Goal: Task Accomplishment & Management: Manage account settings

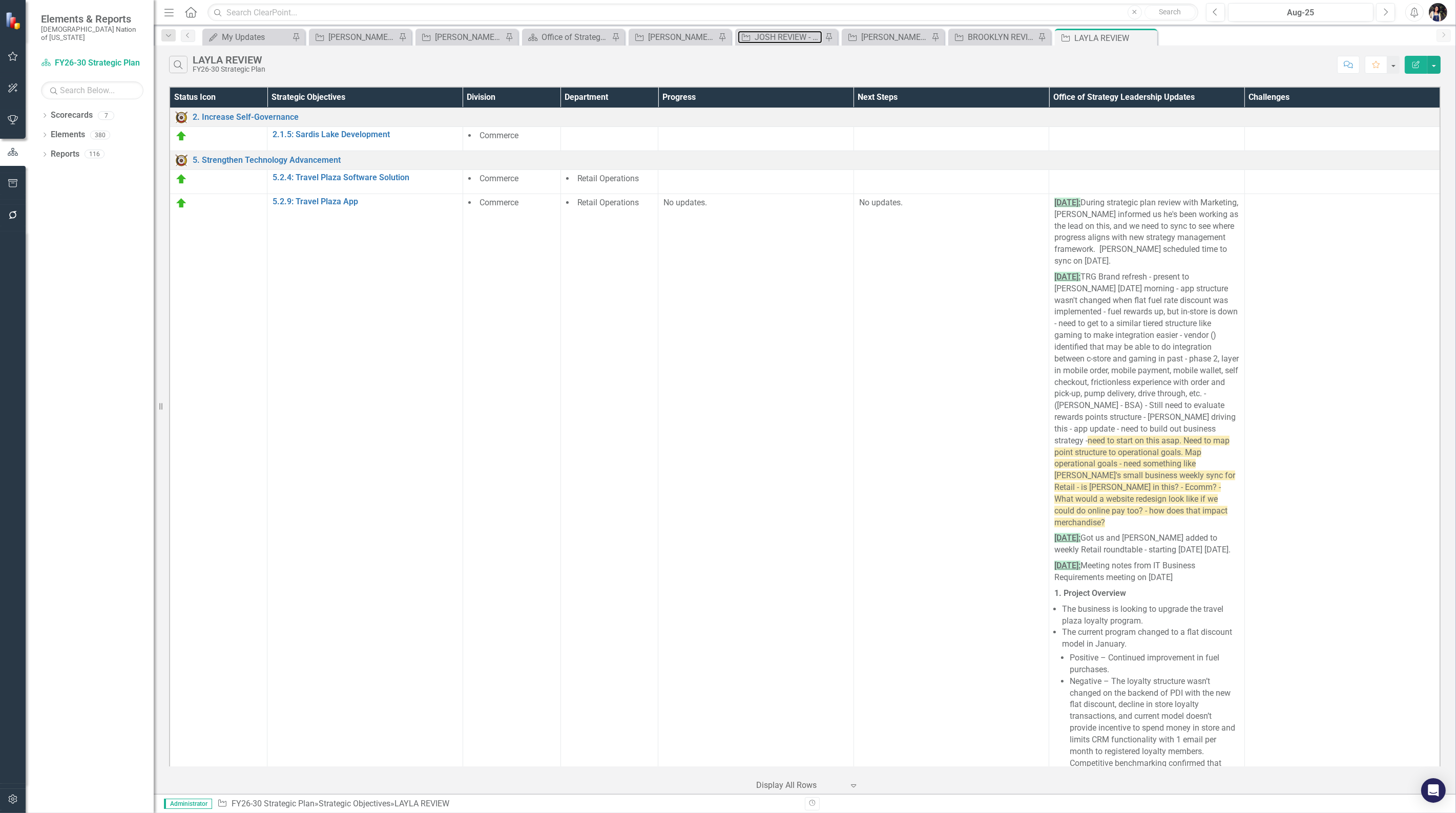
click at [773, 33] on div "JOSH REVIEW - CAPITAL" at bounding box center [788, 37] width 68 height 13
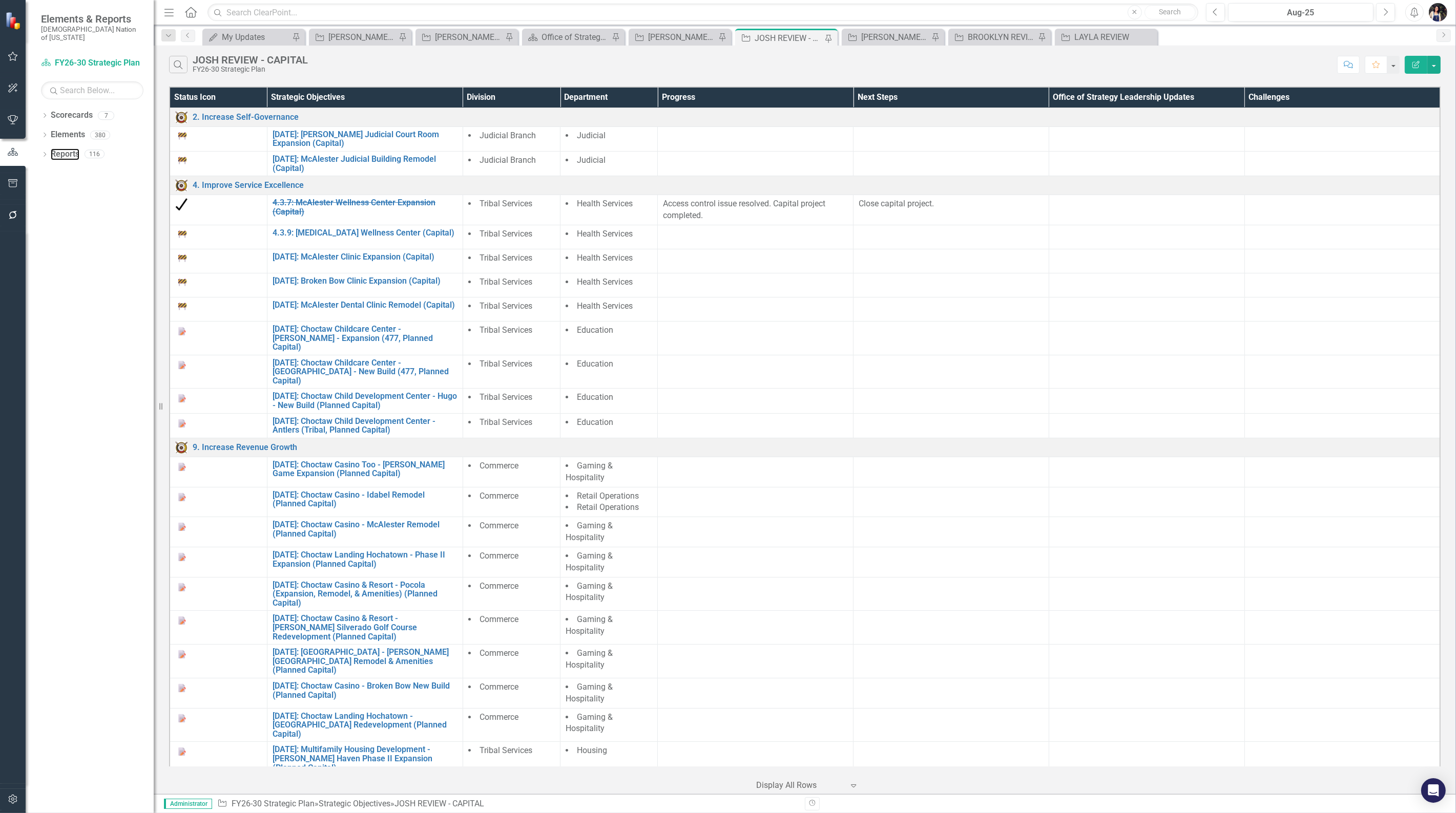
click at [72, 148] on link "Reports" at bounding box center [65, 154] width 28 height 12
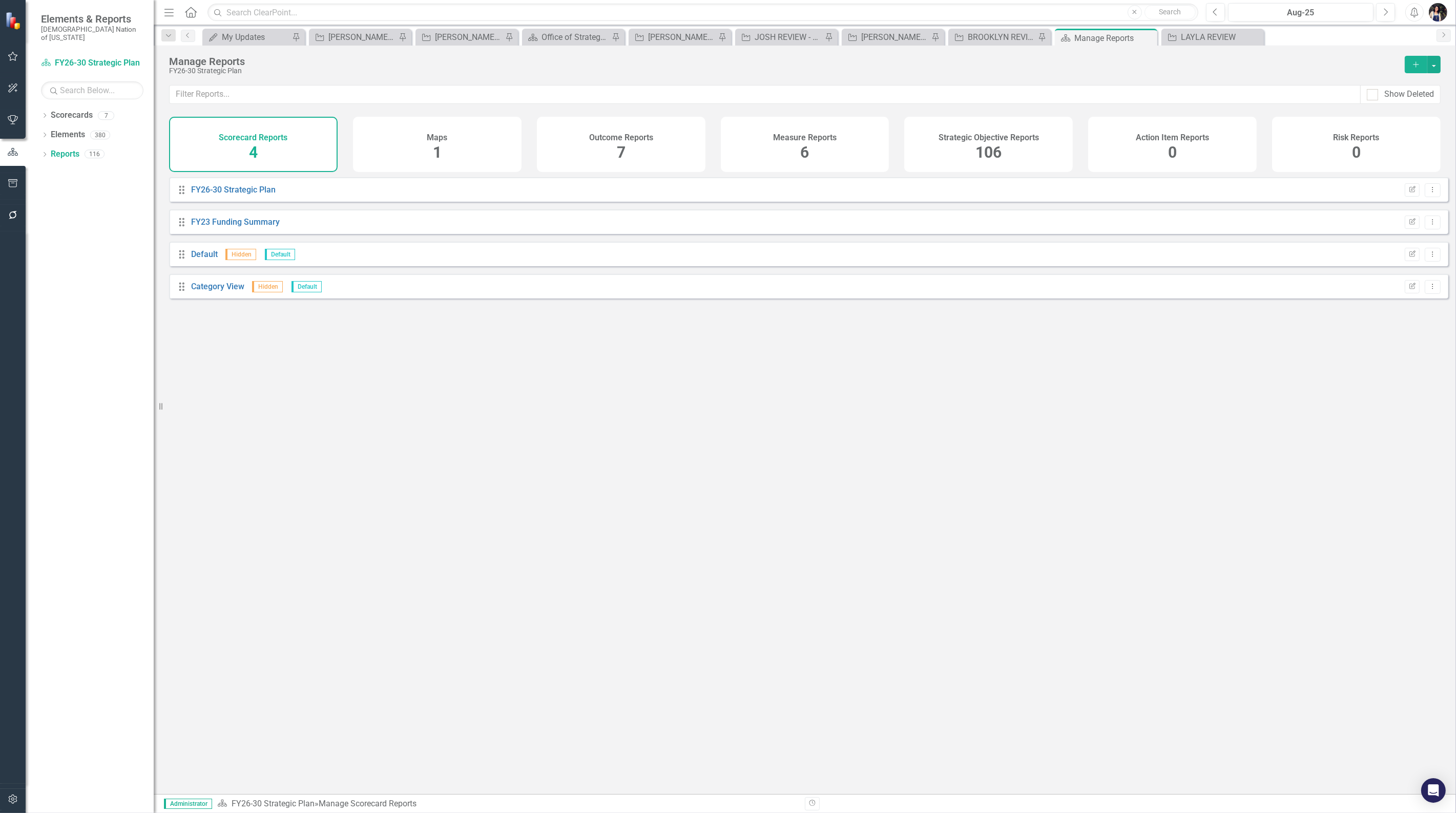
click at [977, 148] on span "106" at bounding box center [988, 152] width 26 height 18
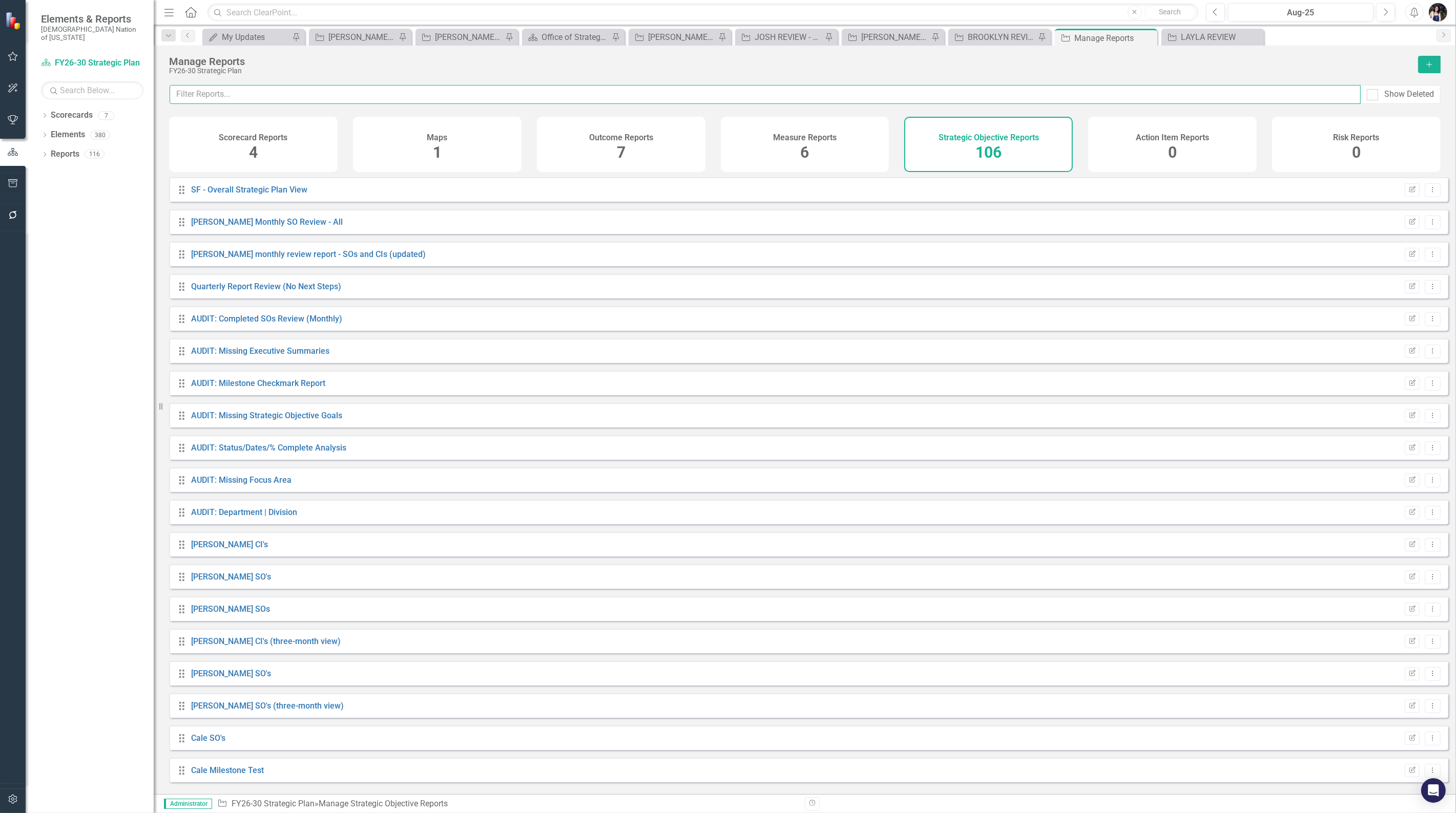
click at [848, 99] on input "text" at bounding box center [765, 94] width 1191 height 19
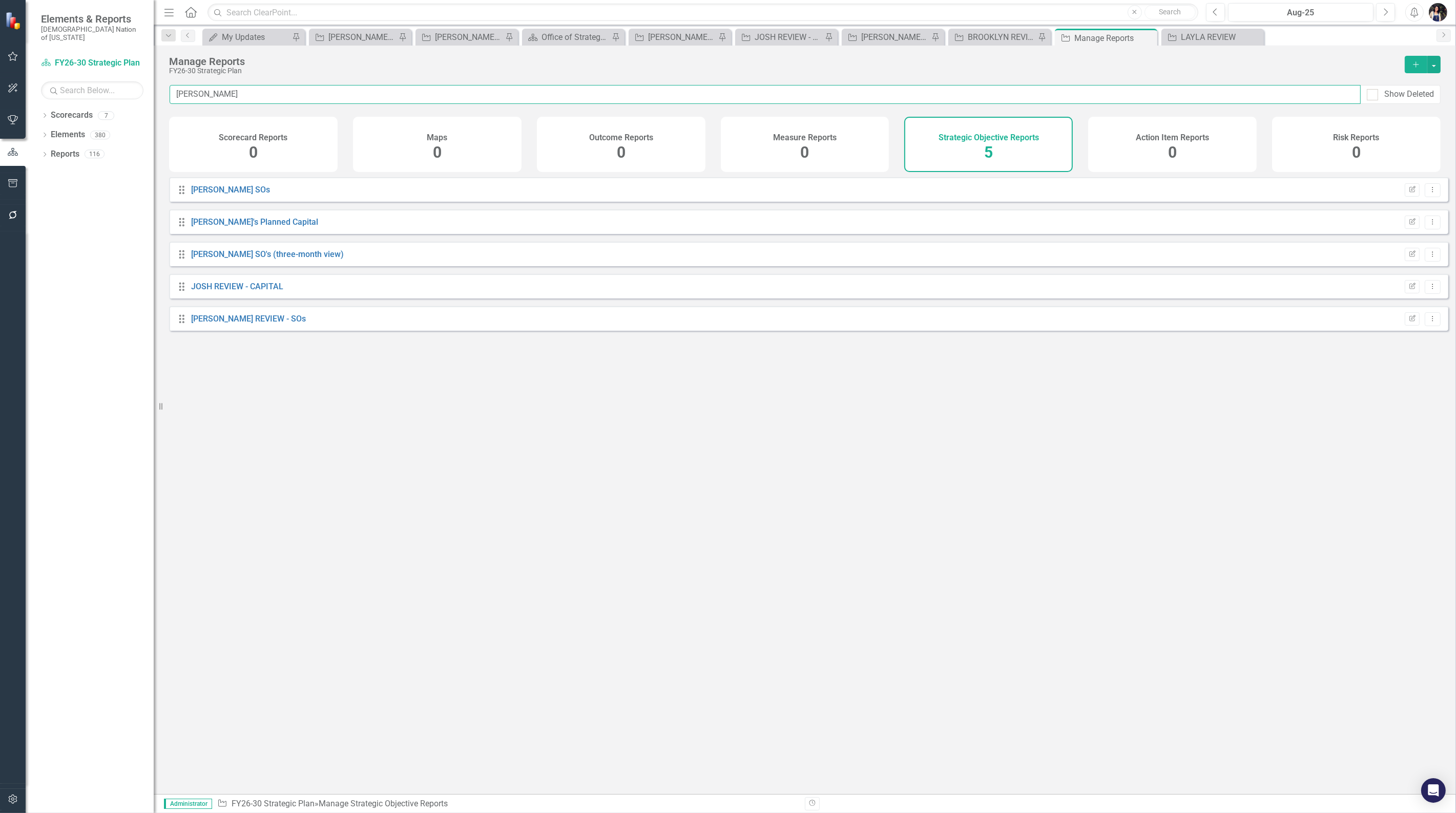
type input "josh"
click at [235, 322] on link "[PERSON_NAME] REVIEW - SOs" at bounding box center [248, 318] width 115 height 10
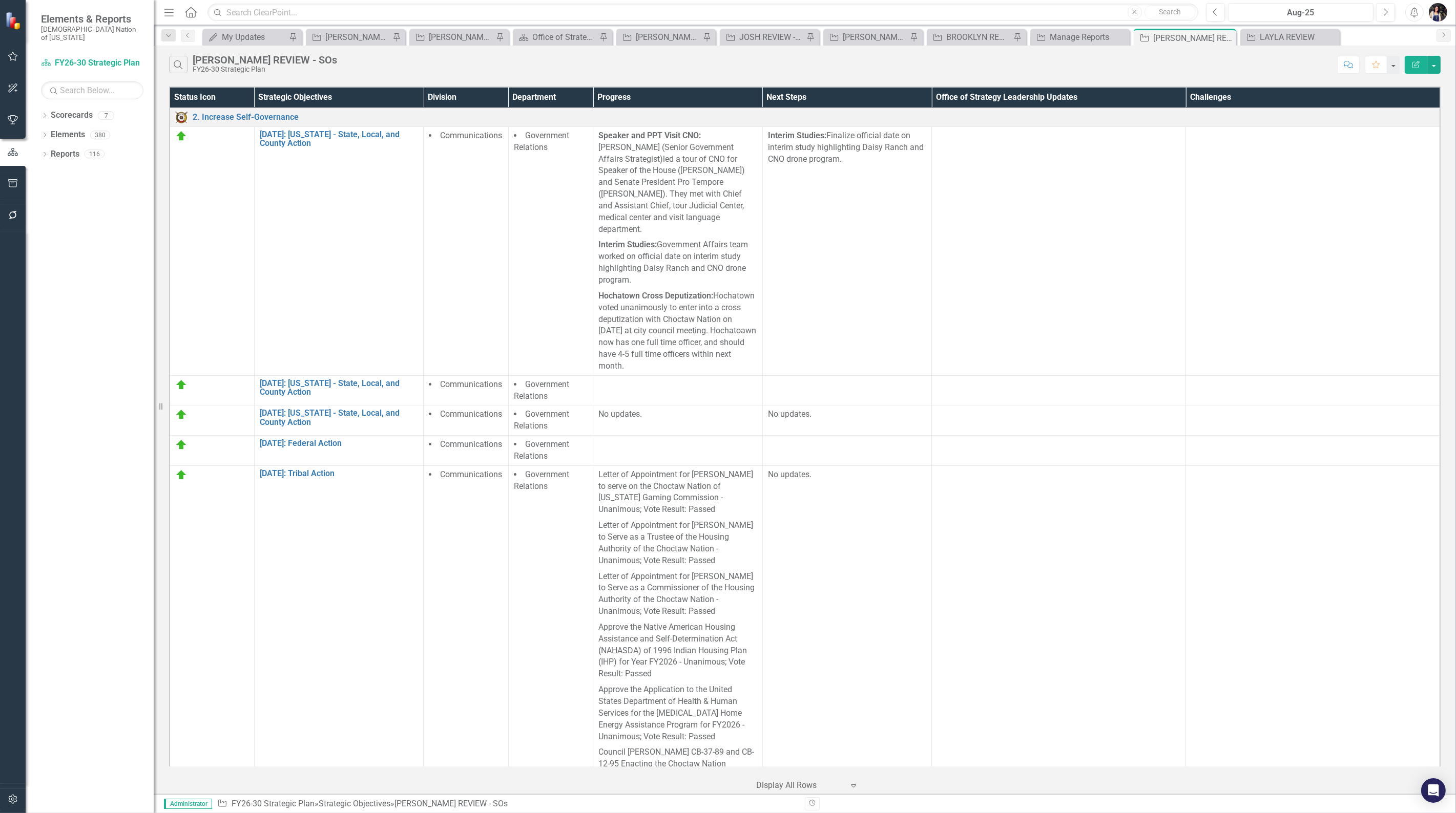
click at [0, 0] on icon at bounding box center [0, 0] width 0 height 0
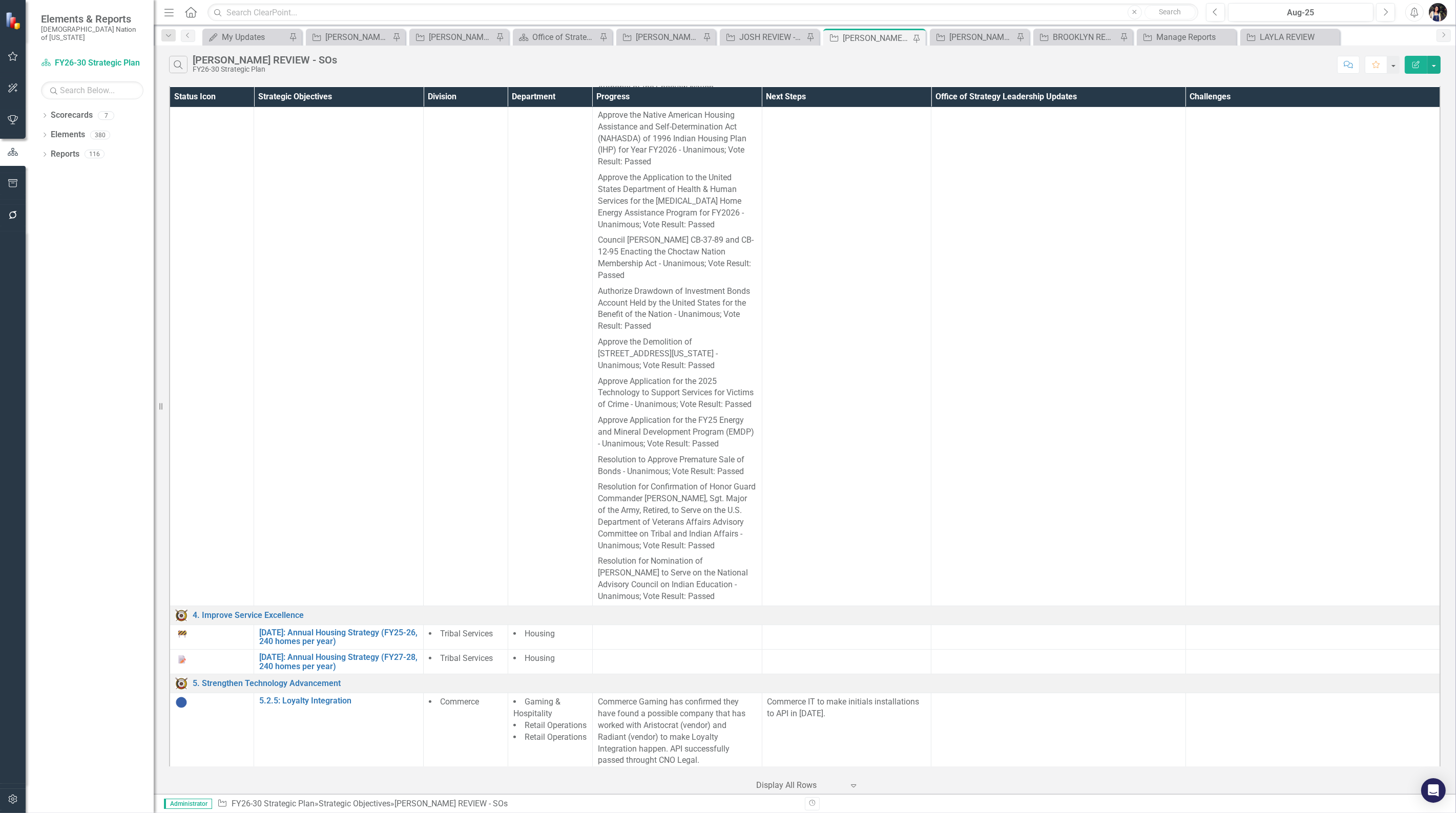
scroll to position [939, 0]
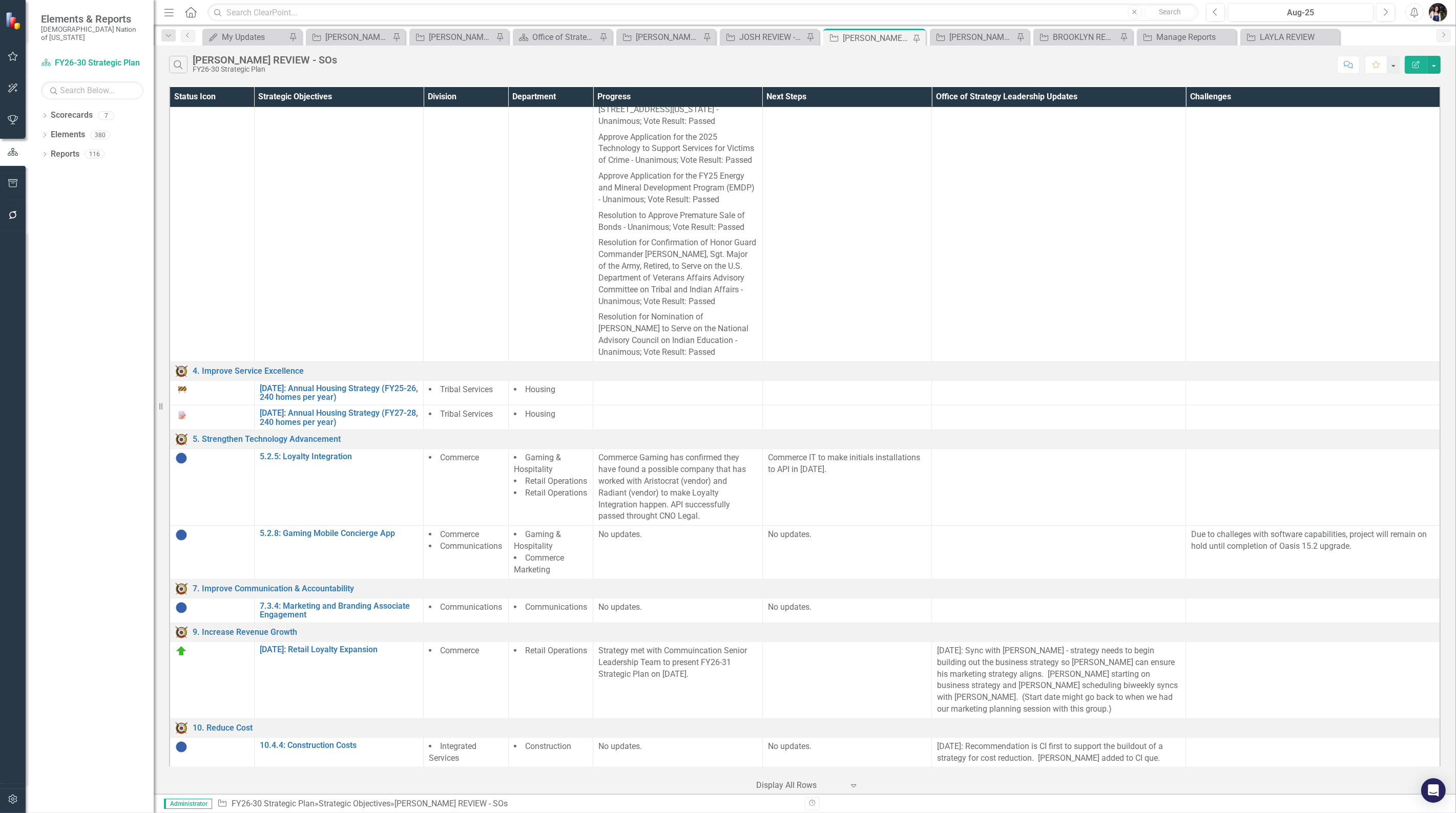
scroll to position [853, 0]
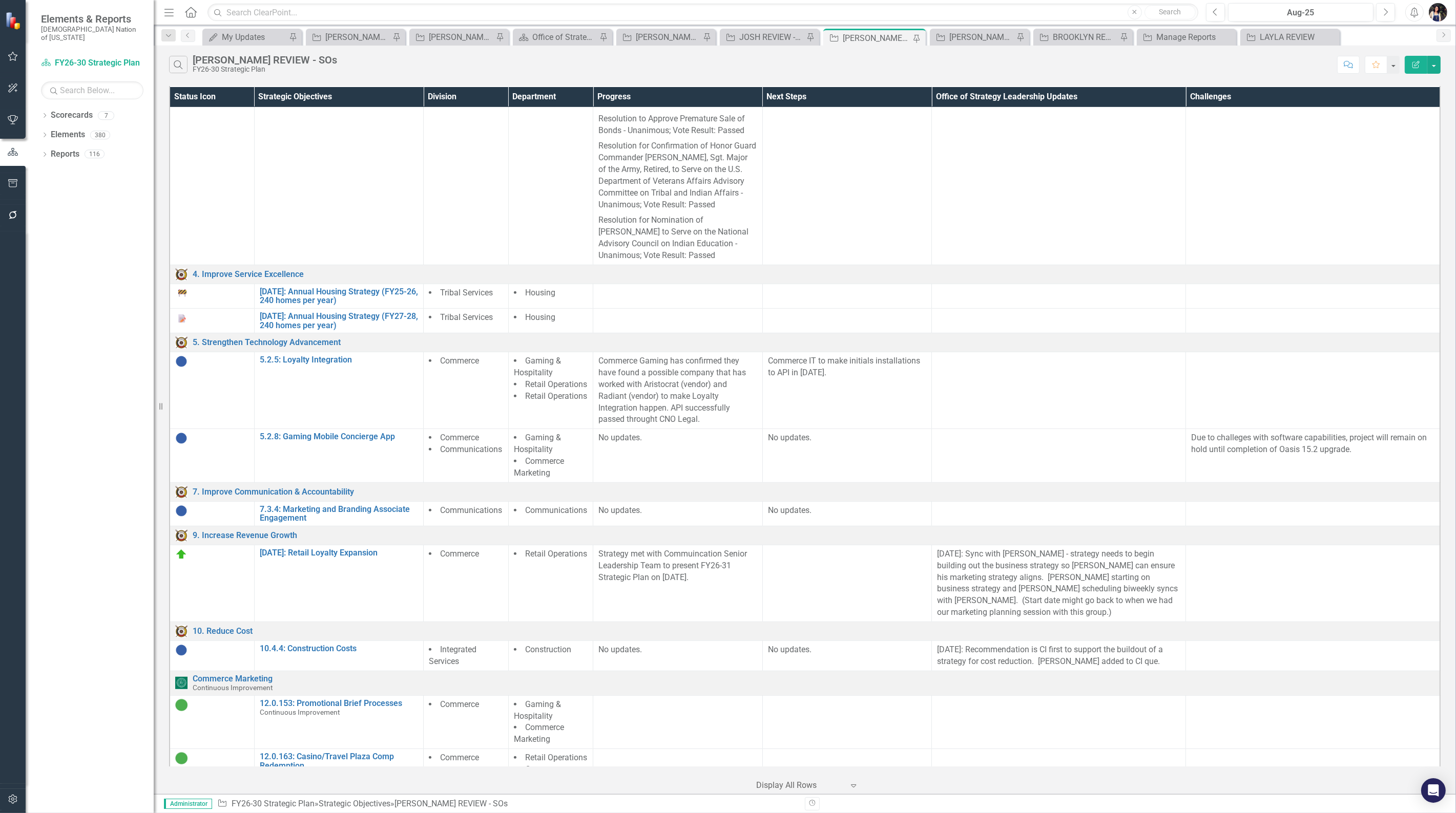
click at [565, 397] on li "Retail Operations" at bounding box center [550, 397] width 74 height 12
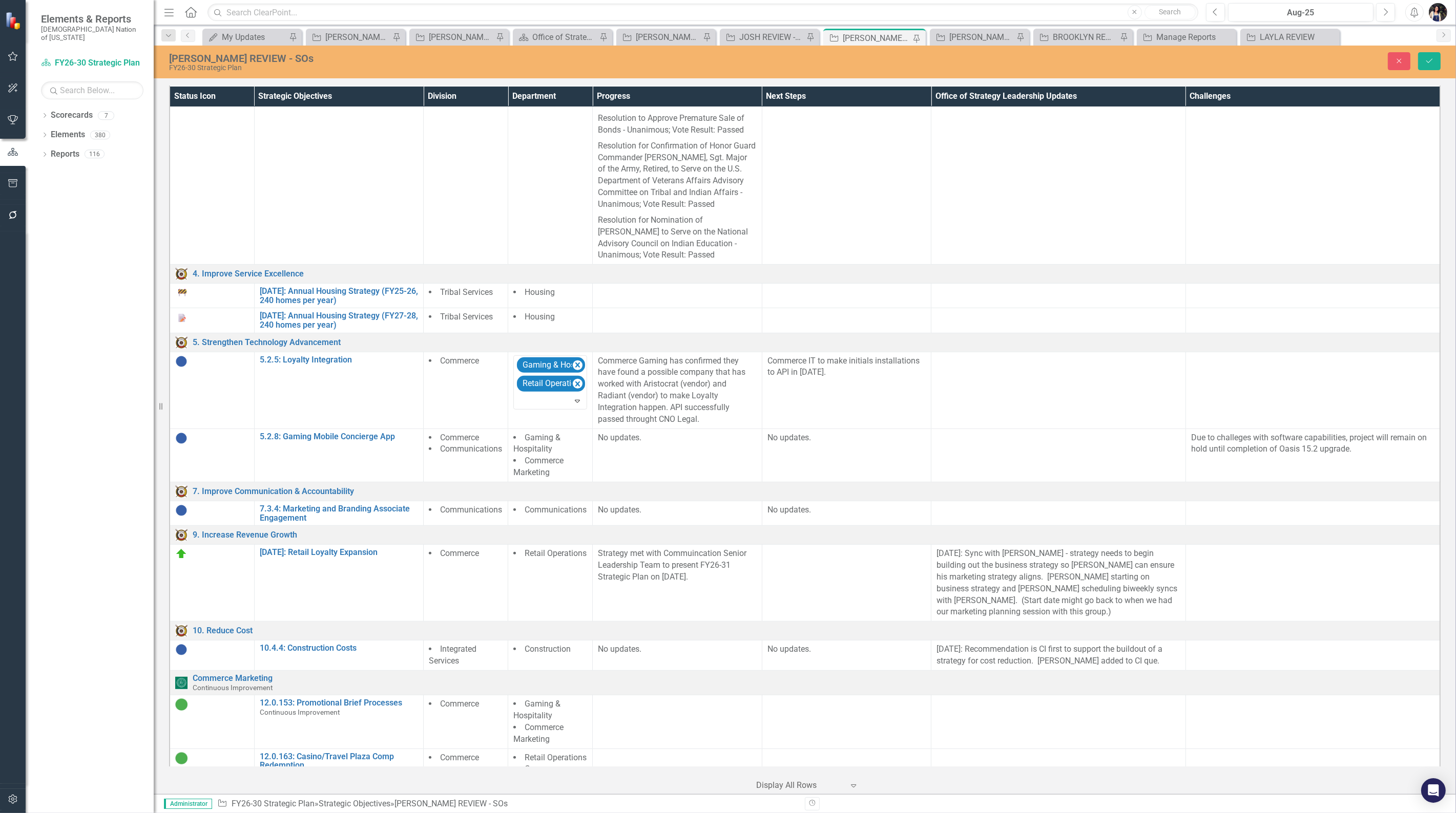
click at [555, 394] on div at bounding box center [550, 400] width 69 height 14
click at [578, 397] on icon "Expand" at bounding box center [577, 400] width 10 height 8
click at [336, 355] on link "5.2.5: Loyalty Integration" at bounding box center [339, 360] width 158 height 9
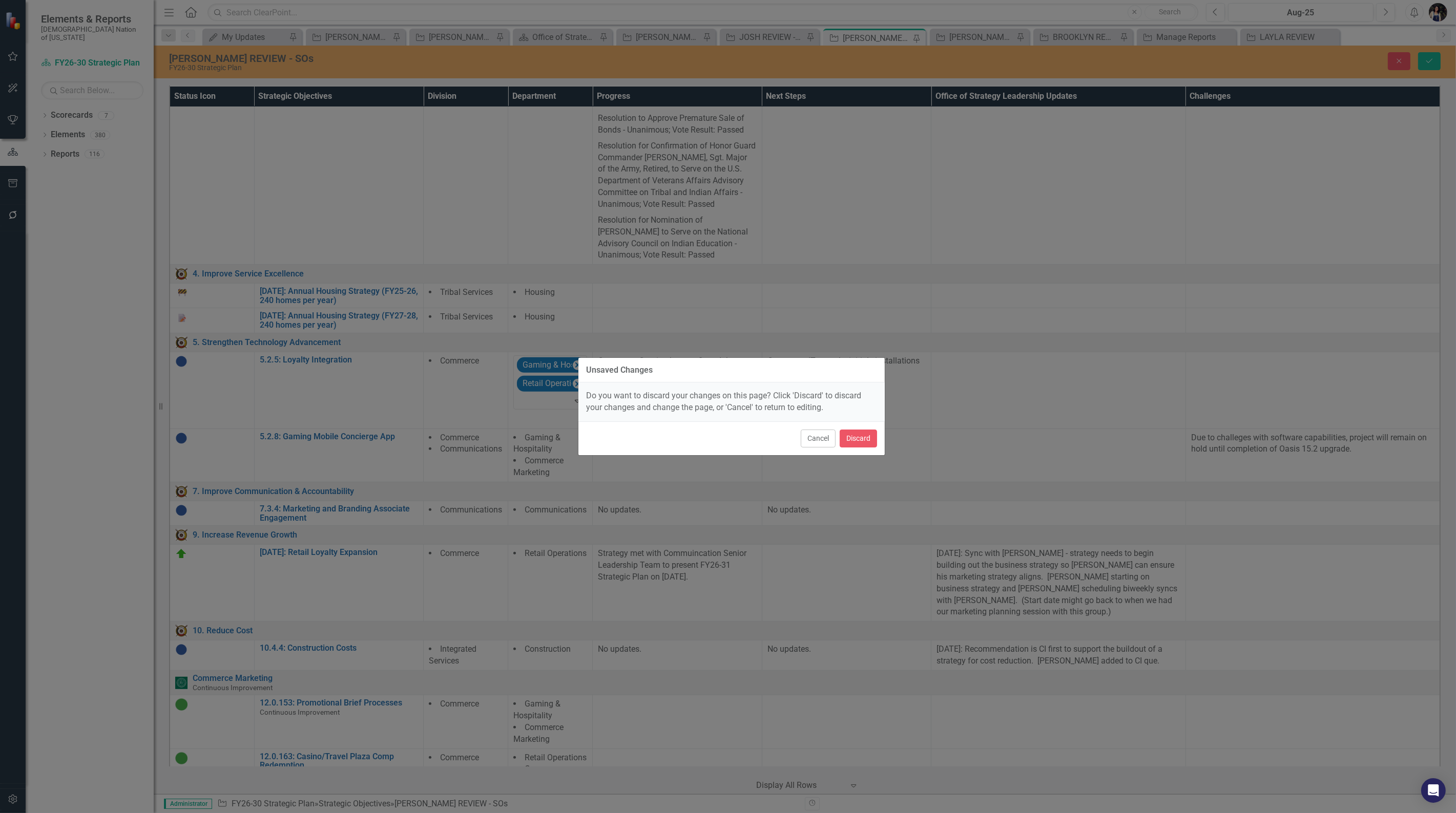
click at [877, 442] on div "Cancel Discard" at bounding box center [731, 438] width 306 height 34
click at [864, 436] on button "Discard" at bounding box center [858, 438] width 37 height 18
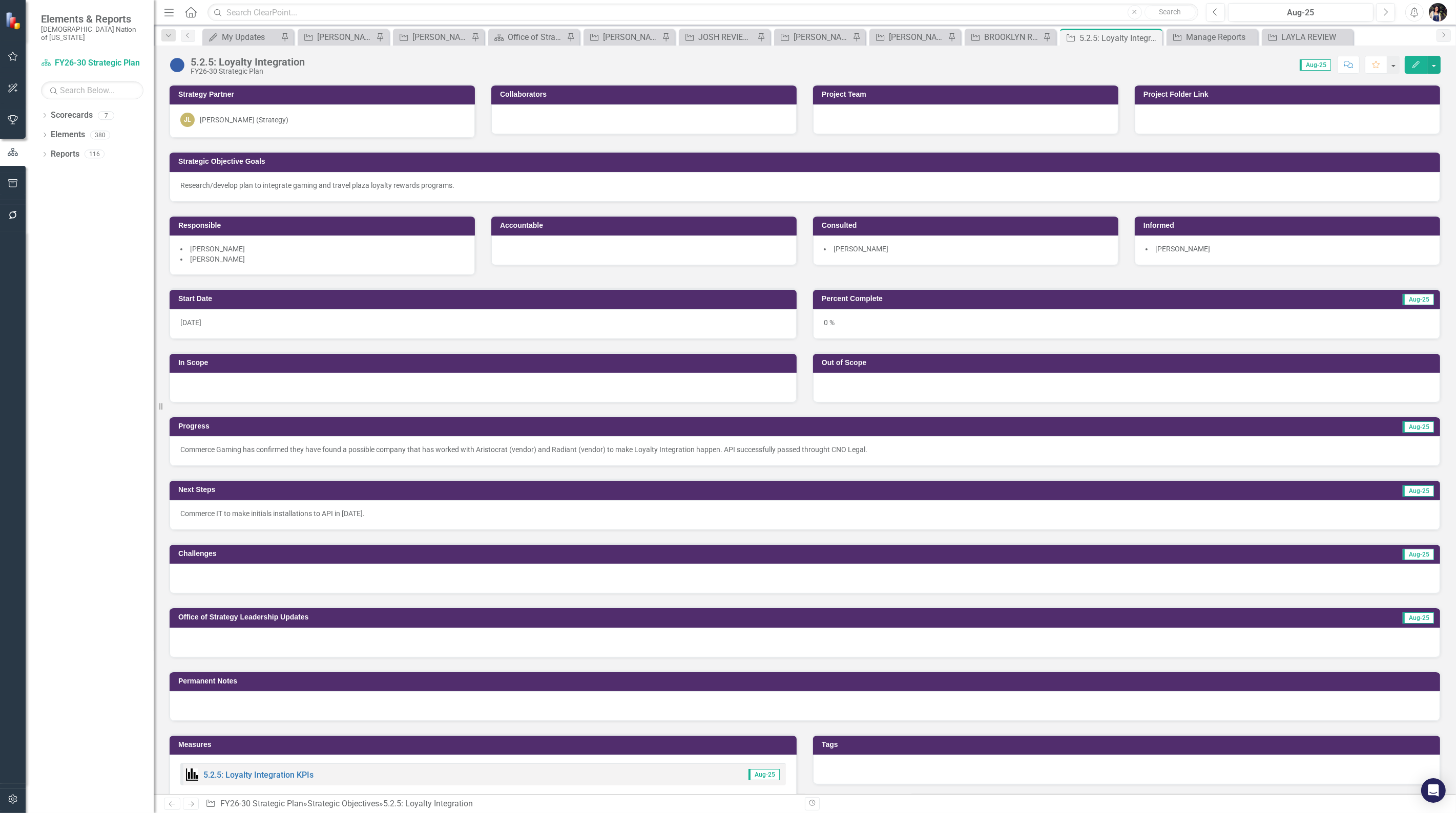
click at [1416, 68] on icon "Edit" at bounding box center [1415, 64] width 9 height 7
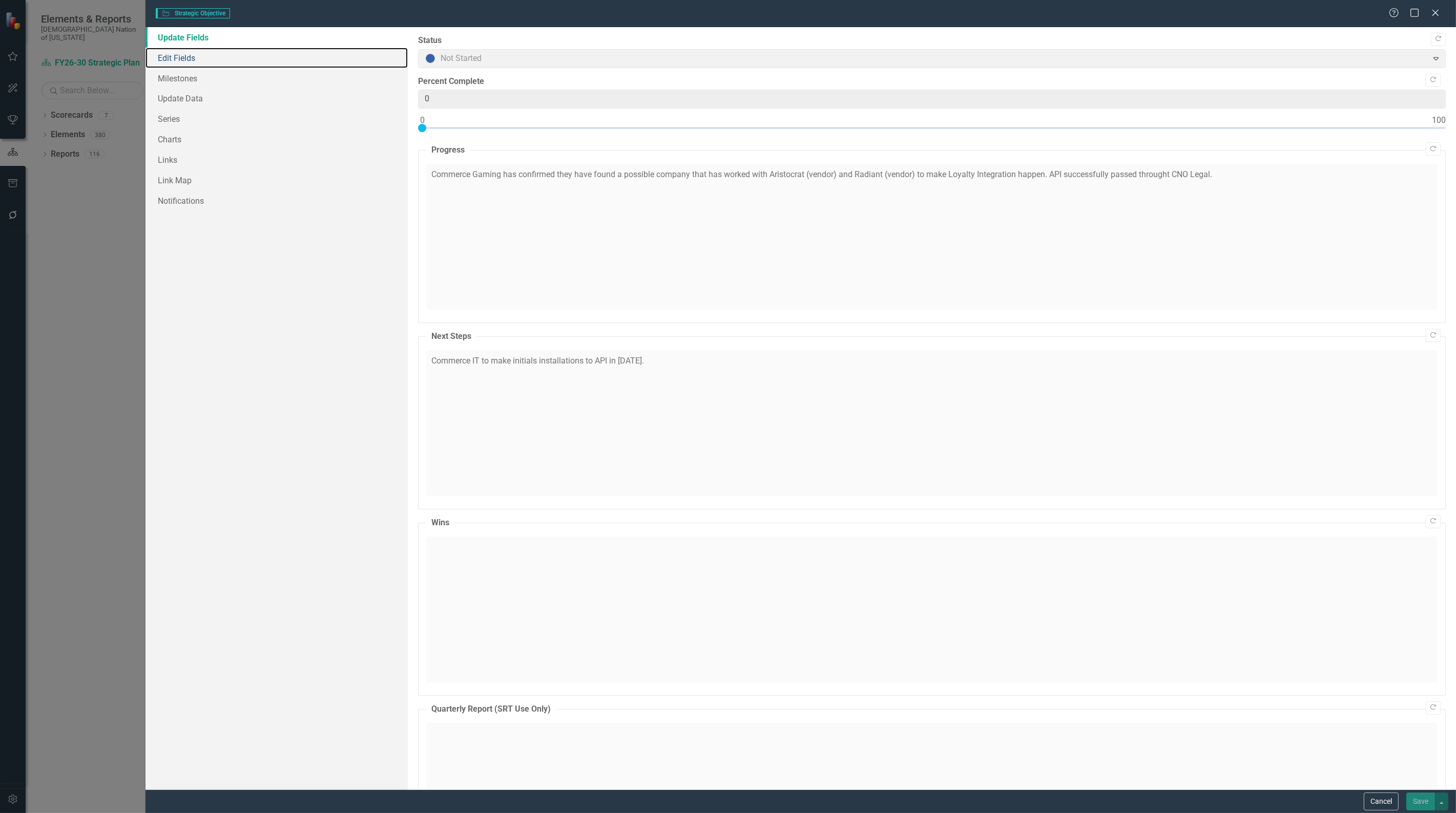
click at [211, 49] on link "Edit Fields" at bounding box center [276, 58] width 263 height 21
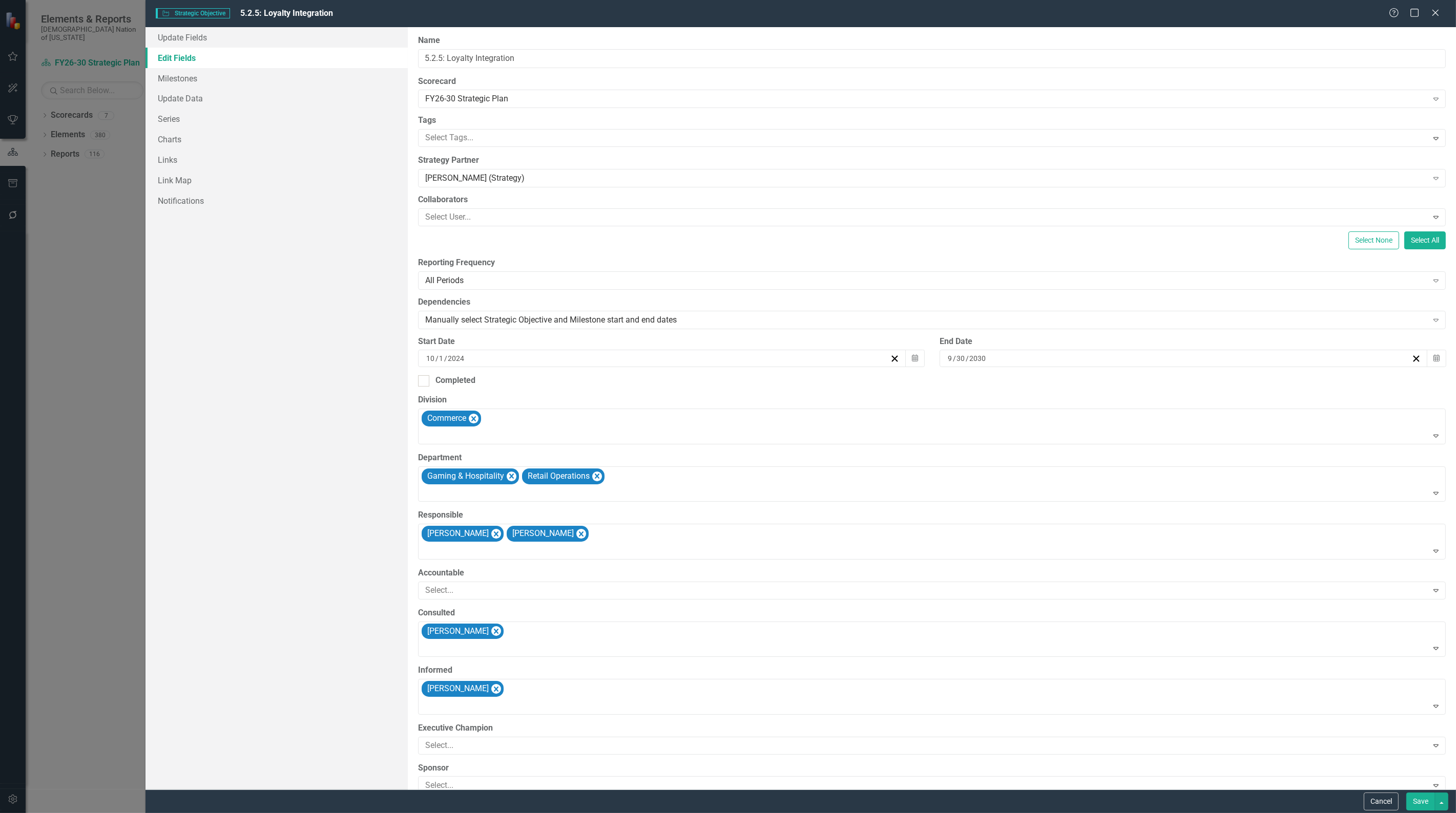
click at [1414, 801] on button "Save" at bounding box center [1421, 801] width 28 height 18
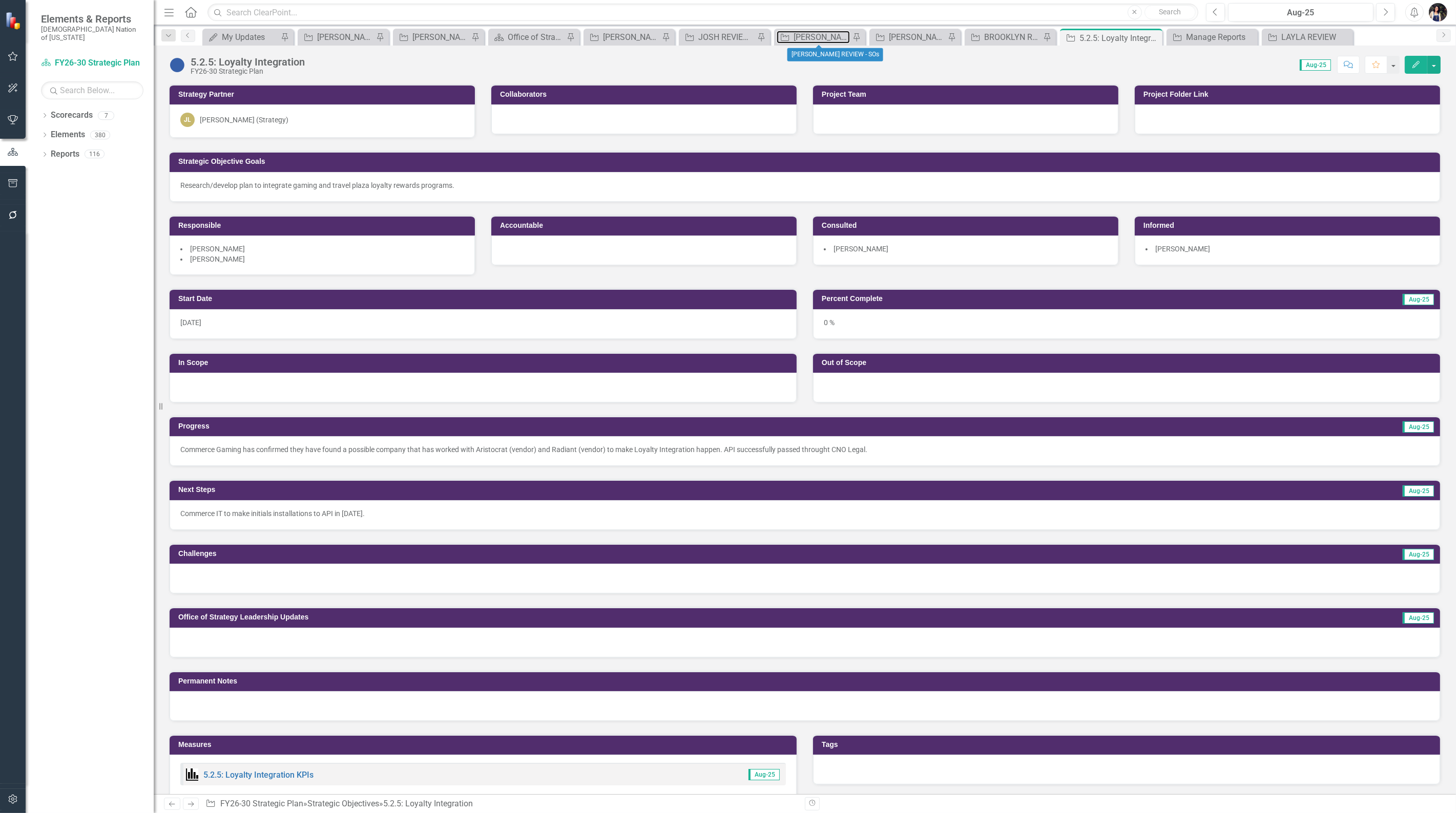
click at [806, 37] on div "[PERSON_NAME] REVIEW - SOs" at bounding box center [821, 37] width 56 height 13
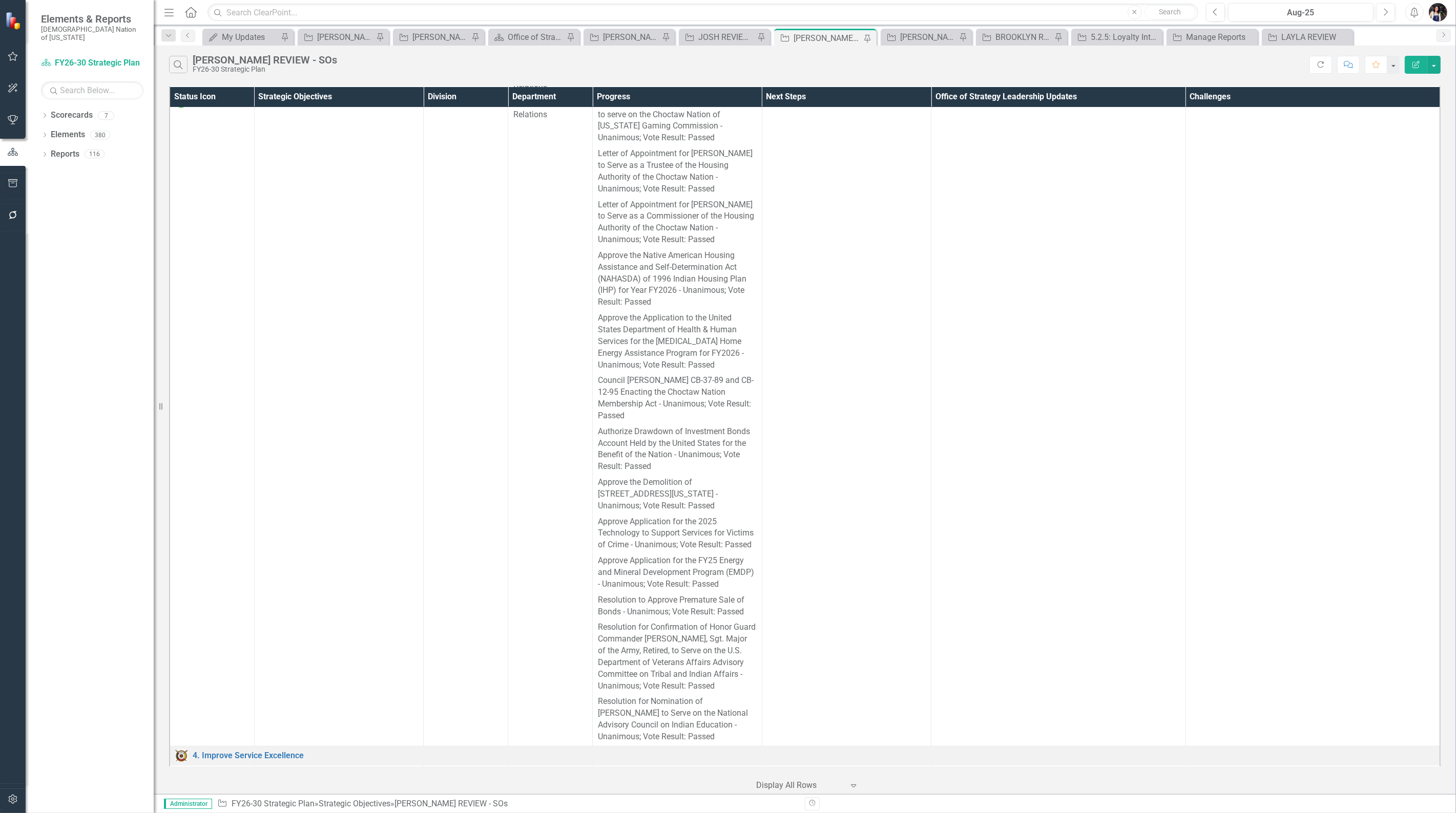
scroll to position [370, 0]
